Goal: Navigation & Orientation: Understand site structure

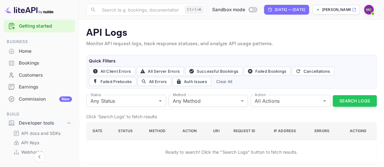
scroll to position [9, 0]
click at [28, 54] on div "Home" at bounding box center [45, 51] width 53 height 7
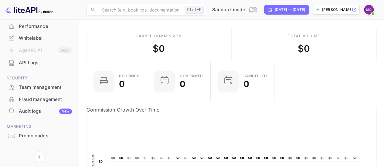
scroll to position [167, 0]
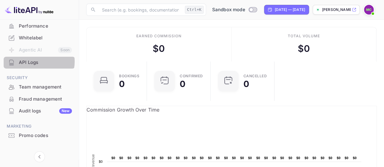
click at [37, 62] on div "API Logs" at bounding box center [45, 62] width 53 height 7
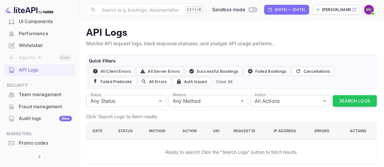
scroll to position [159, 0]
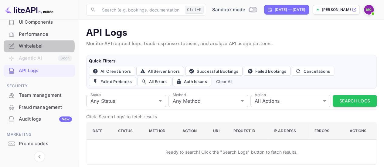
click at [38, 46] on div "Whitelabel" at bounding box center [45, 46] width 53 height 7
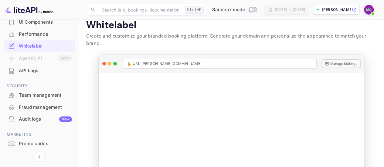
scroll to position [7, 0]
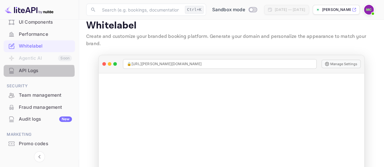
click at [34, 72] on div "API Logs" at bounding box center [45, 70] width 53 height 7
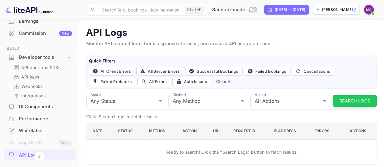
scroll to position [67, 0]
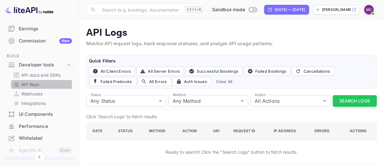
click at [33, 84] on p "API Keys" at bounding box center [30, 84] width 18 height 6
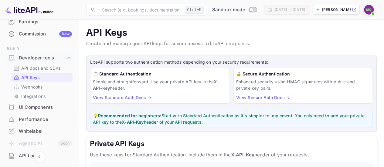
scroll to position [73, 0]
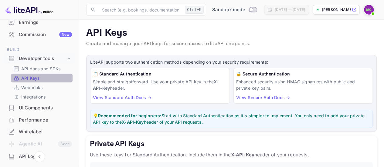
click at [47, 78] on link "API Keys" at bounding box center [41, 78] width 57 height 6
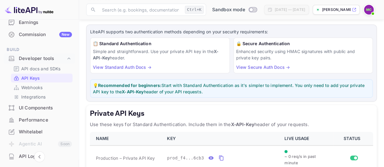
scroll to position [28, 0]
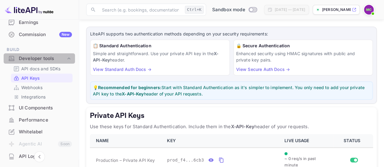
click at [66, 57] on icon at bounding box center [69, 59] width 6 height 6
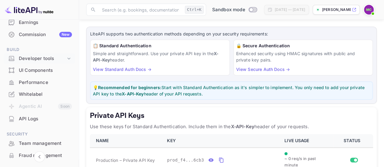
click at [66, 57] on icon at bounding box center [69, 59] width 6 height 6
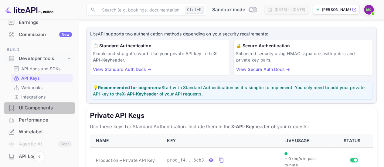
click at [47, 108] on div "UI Components" at bounding box center [45, 108] width 53 height 7
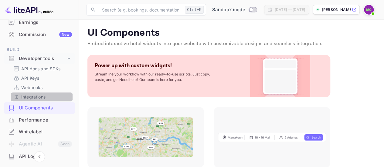
click at [48, 96] on link "Integrations" at bounding box center [41, 97] width 57 height 6
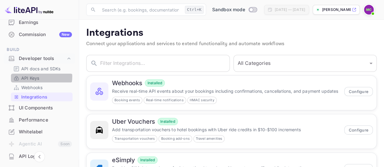
click at [38, 77] on p "API Keys" at bounding box center [30, 78] width 18 height 6
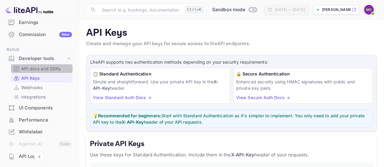
click at [50, 67] on p "API docs and SDKs" at bounding box center [41, 69] width 40 height 6
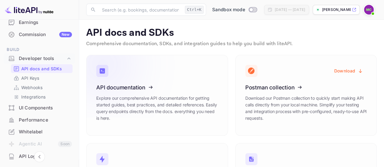
click at [136, 85] on icon at bounding box center [134, 86] width 95 height 63
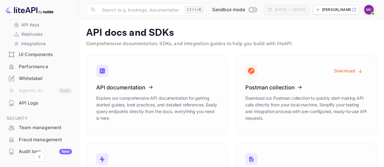
scroll to position [126, 0]
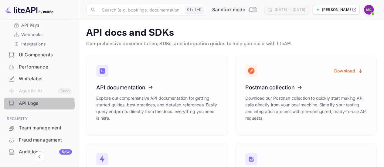
click at [32, 105] on div "API Logs" at bounding box center [45, 103] width 53 height 7
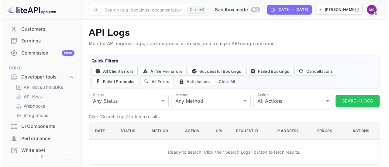
scroll to position [54, 0]
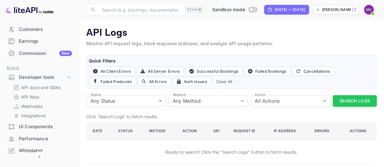
click at [32, 40] on div "Earnings" at bounding box center [45, 41] width 53 height 7
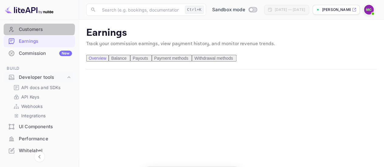
click at [35, 28] on div "Customers" at bounding box center [45, 29] width 53 height 7
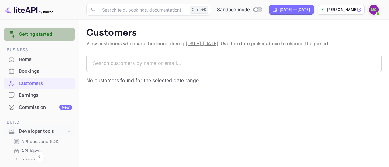
click at [47, 34] on link "Getting started" at bounding box center [45, 34] width 53 height 7
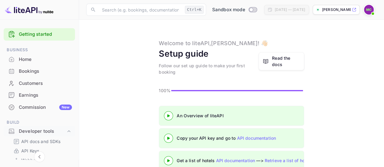
click at [280, 60] on div "Read the docs" at bounding box center [286, 61] width 28 height 13
